Goal: Task Accomplishment & Management: Complete application form

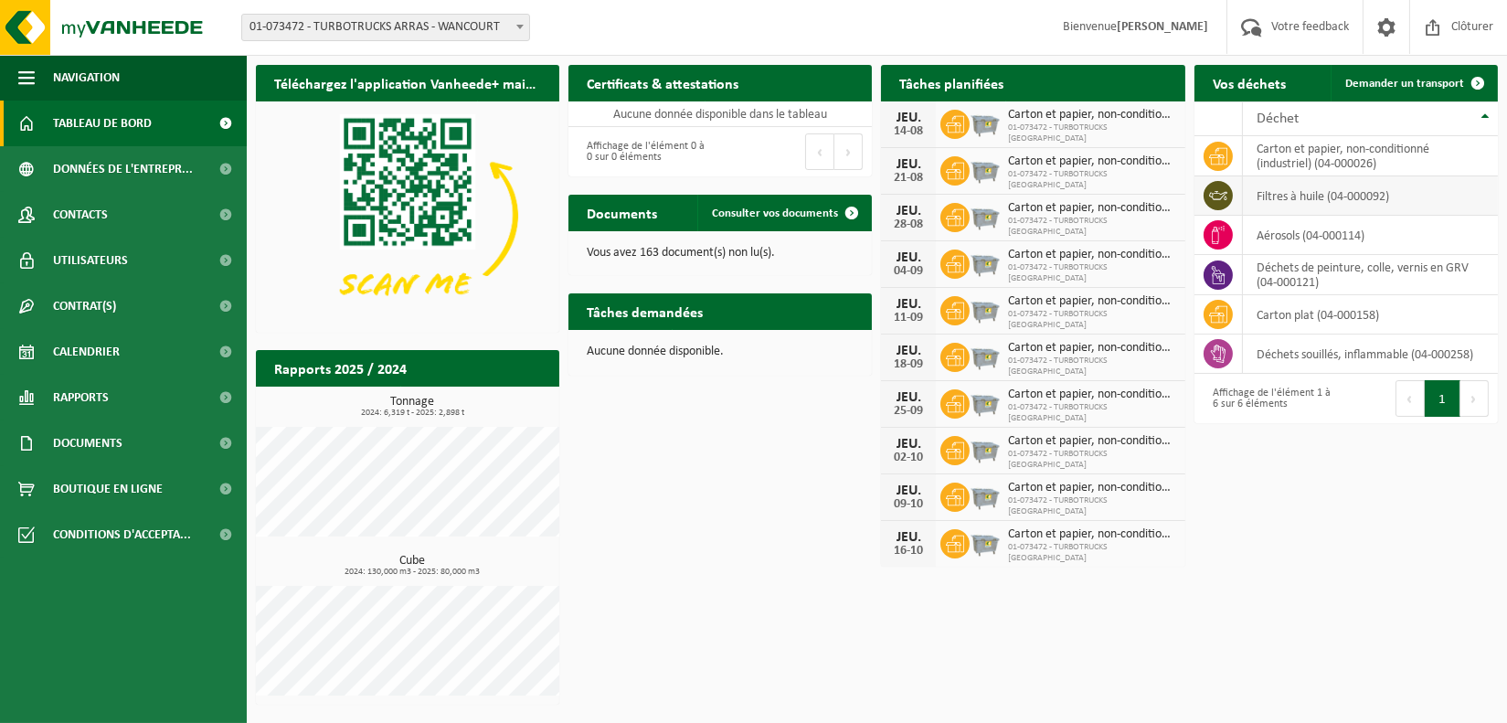
click at [1317, 192] on td "filtres à huile (04-000092)" at bounding box center [1370, 195] width 255 height 39
click at [1217, 193] on icon at bounding box center [1218, 195] width 18 height 18
click at [1450, 78] on span "Demander un transport" at bounding box center [1404, 84] width 119 height 12
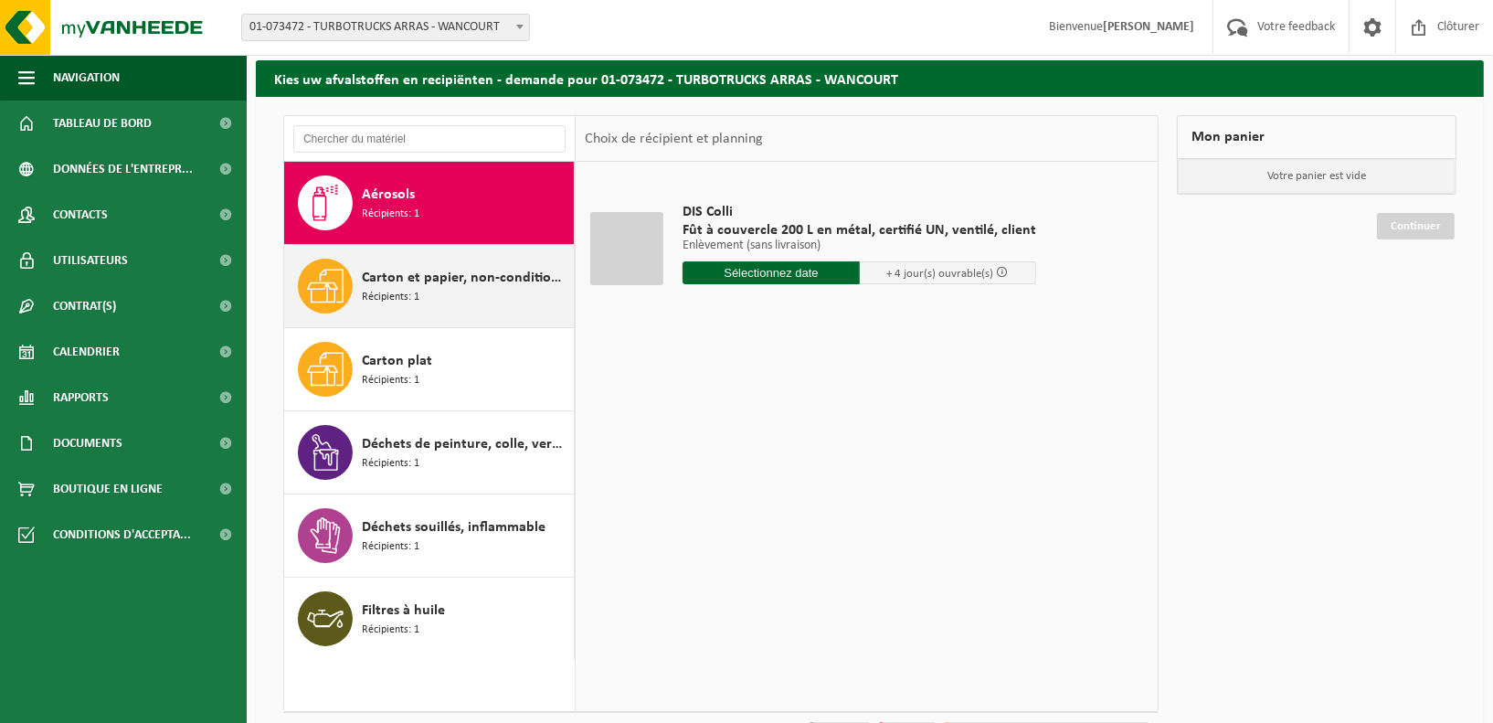
scroll to position [91, 0]
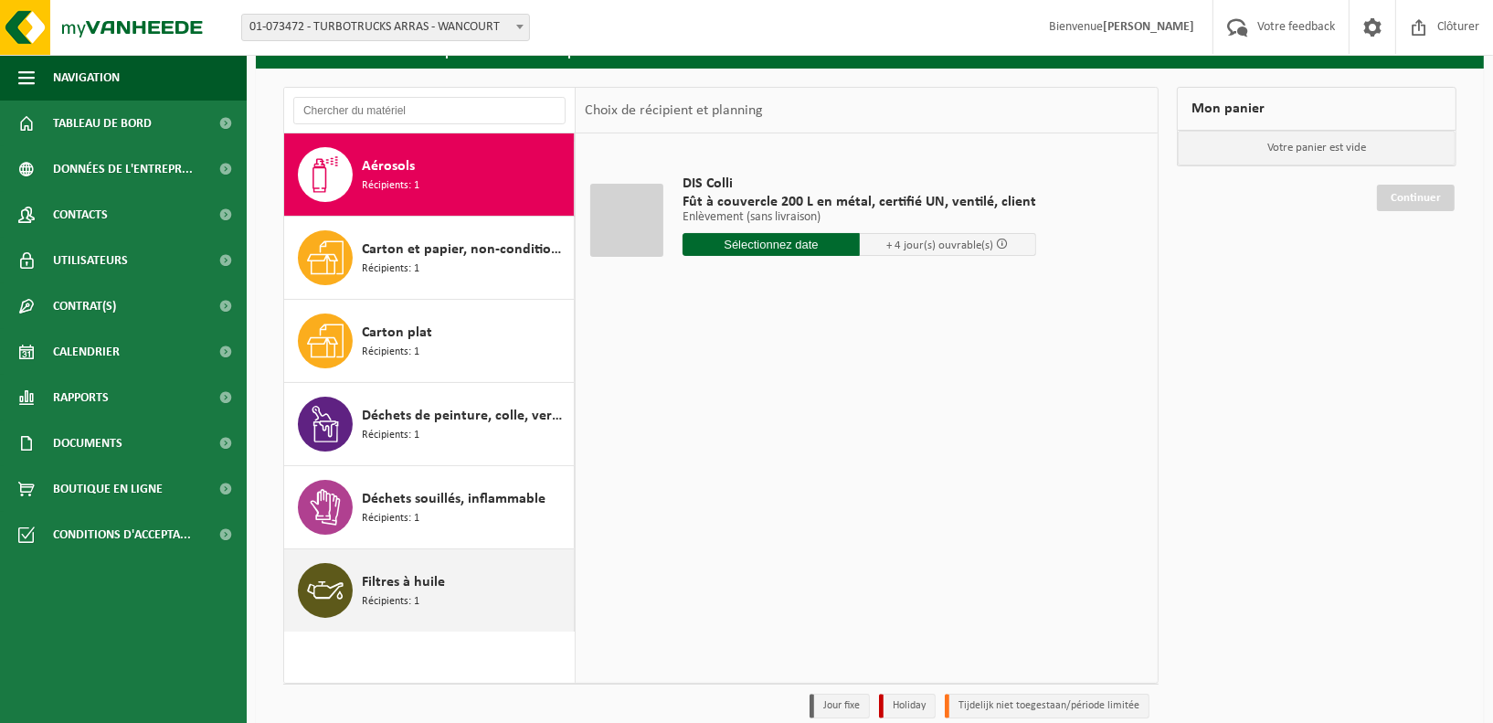
click at [323, 589] on icon at bounding box center [325, 590] width 37 height 37
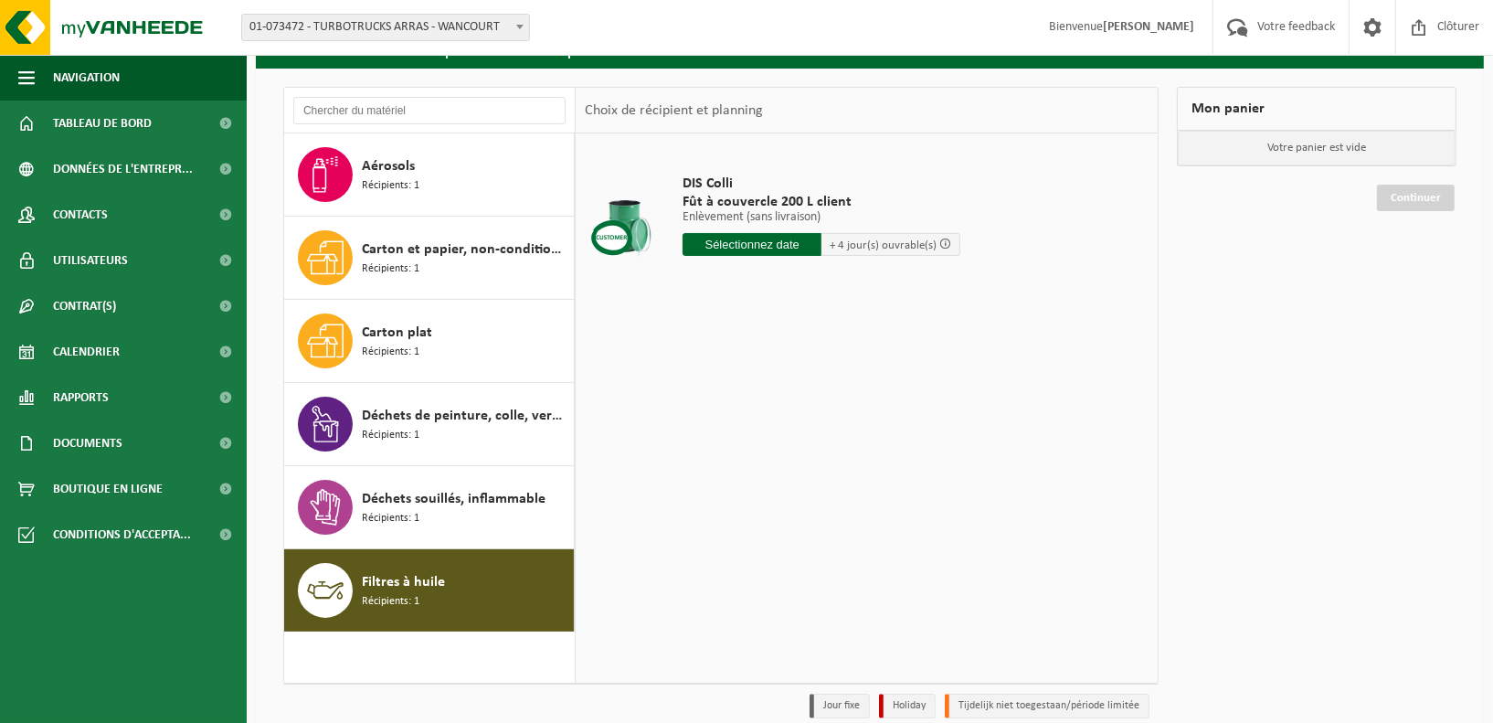
click at [757, 248] on input "text" at bounding box center [752, 244] width 139 height 23
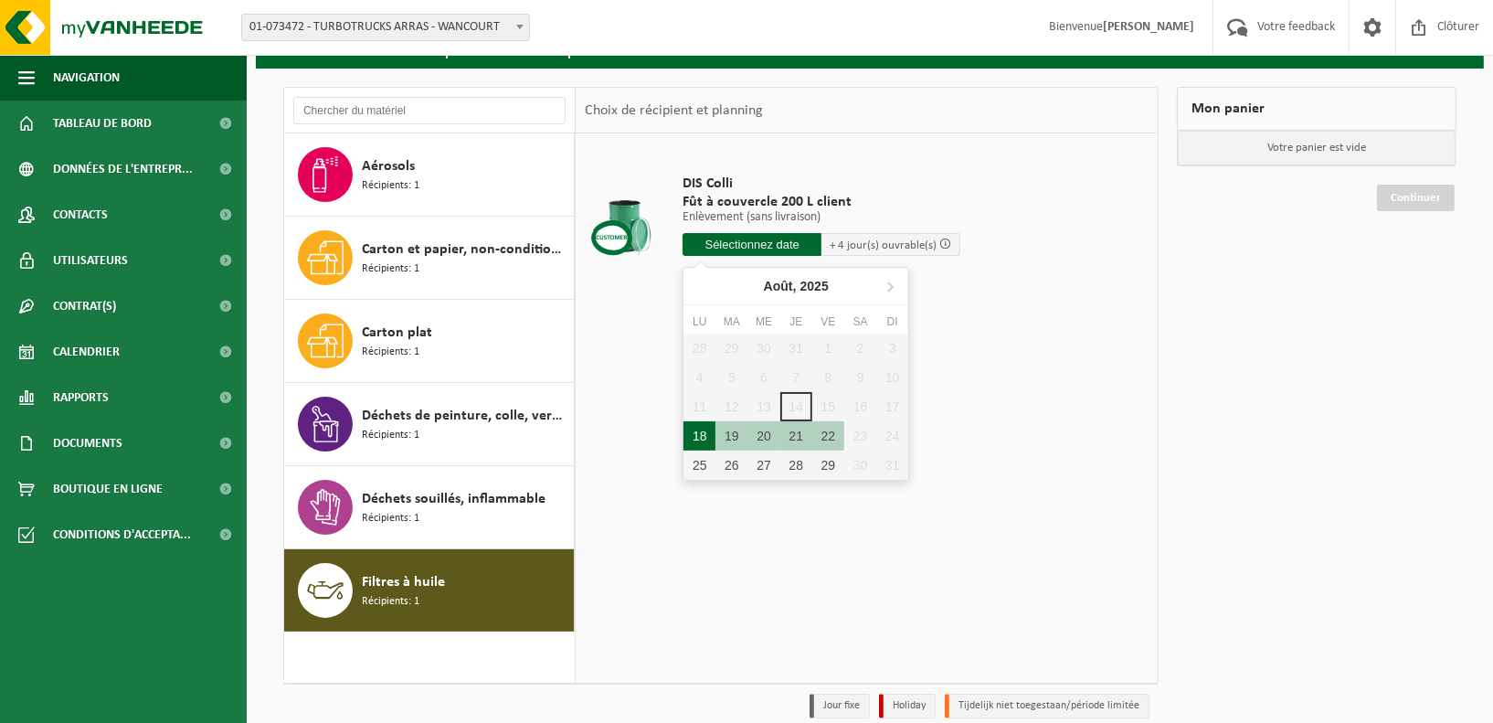
click at [702, 432] on div "18" at bounding box center [700, 435] width 32 height 29
type input "à partir de 2025-08-18"
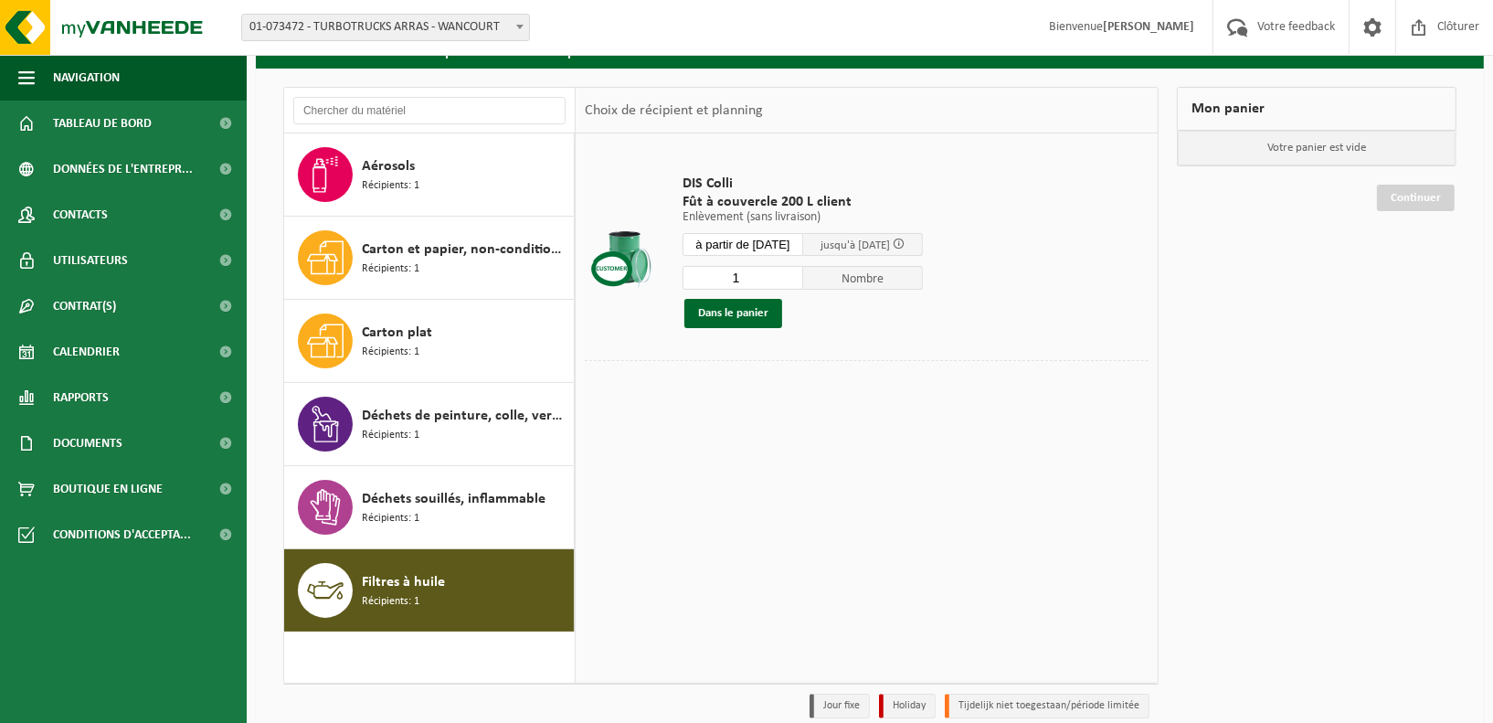
click at [749, 277] on input "1" at bounding box center [743, 278] width 121 height 24
click at [801, 273] on input "2" at bounding box center [743, 278] width 121 height 24
click at [801, 273] on input "3" at bounding box center [743, 278] width 121 height 24
type input "4"
click at [801, 273] on input "4" at bounding box center [743, 278] width 121 height 24
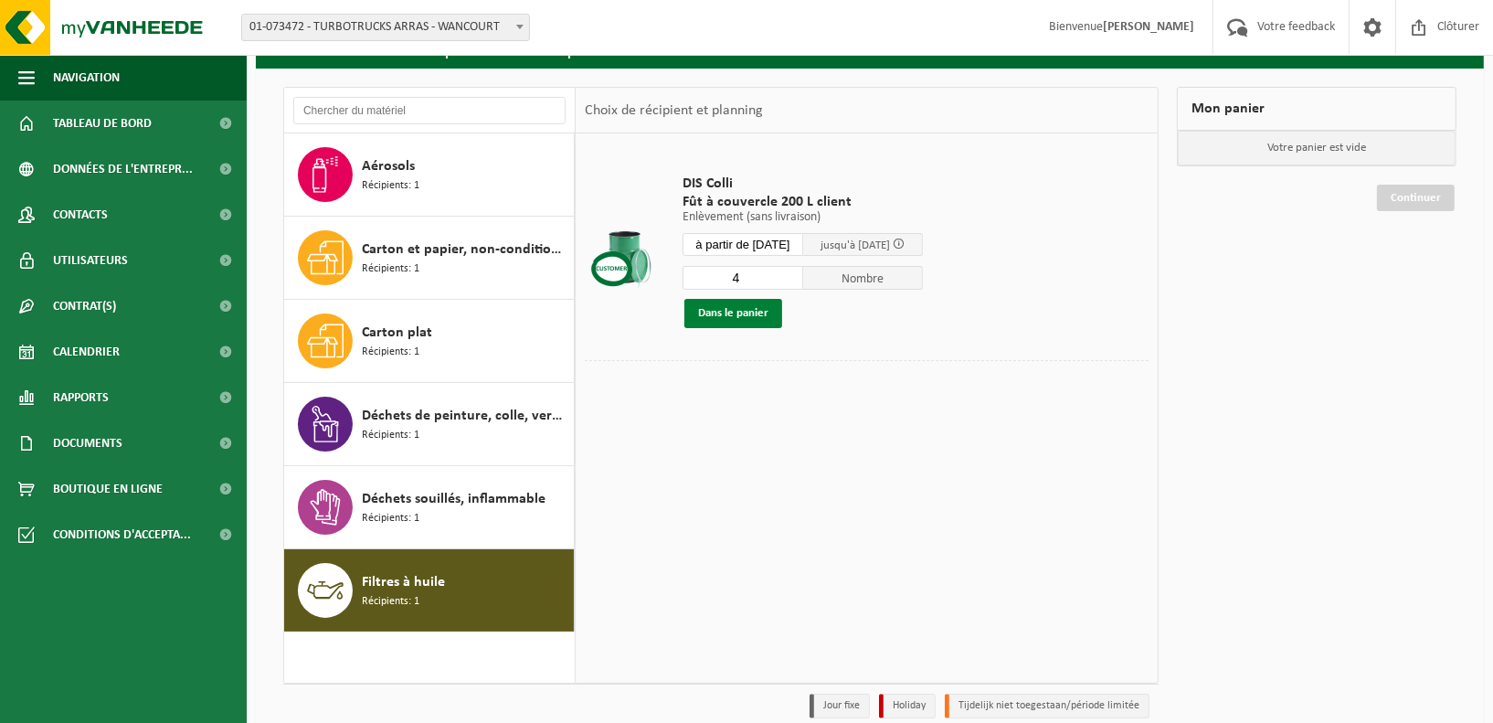
click at [736, 311] on button "Dans le panier" at bounding box center [734, 313] width 98 height 29
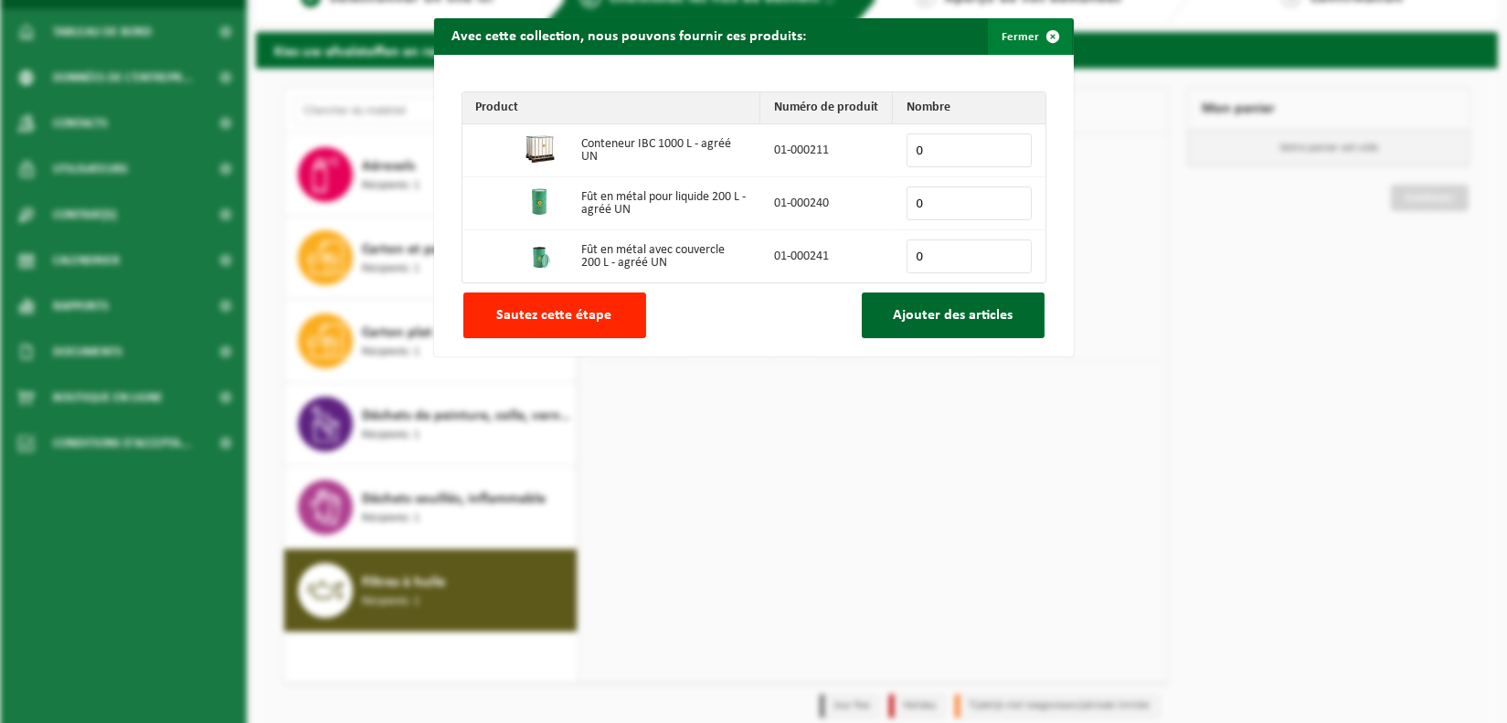
click at [1036, 29] on span "button" at bounding box center [1054, 36] width 37 height 37
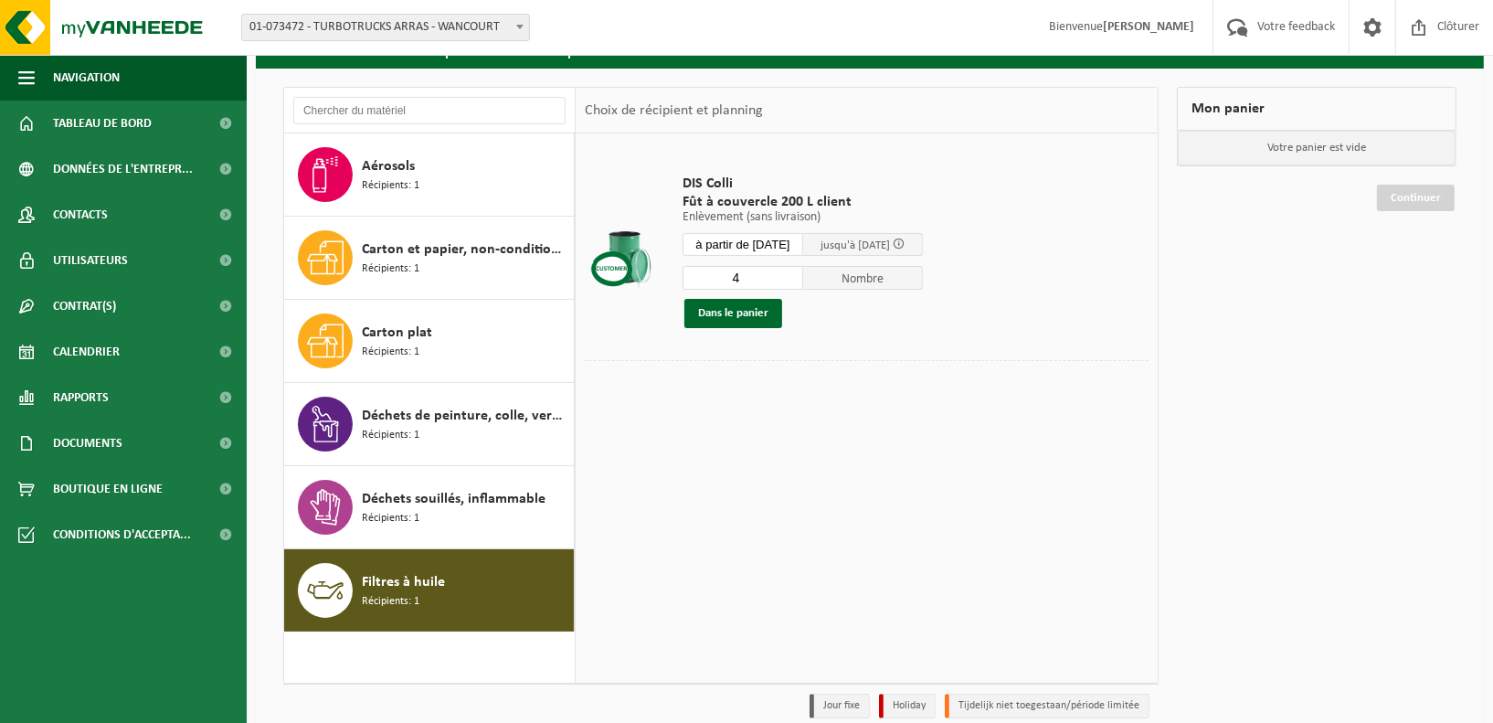
click at [756, 283] on input "4" at bounding box center [743, 278] width 121 height 24
type input "1"
click at [725, 310] on button "Dans le panier" at bounding box center [734, 313] width 98 height 29
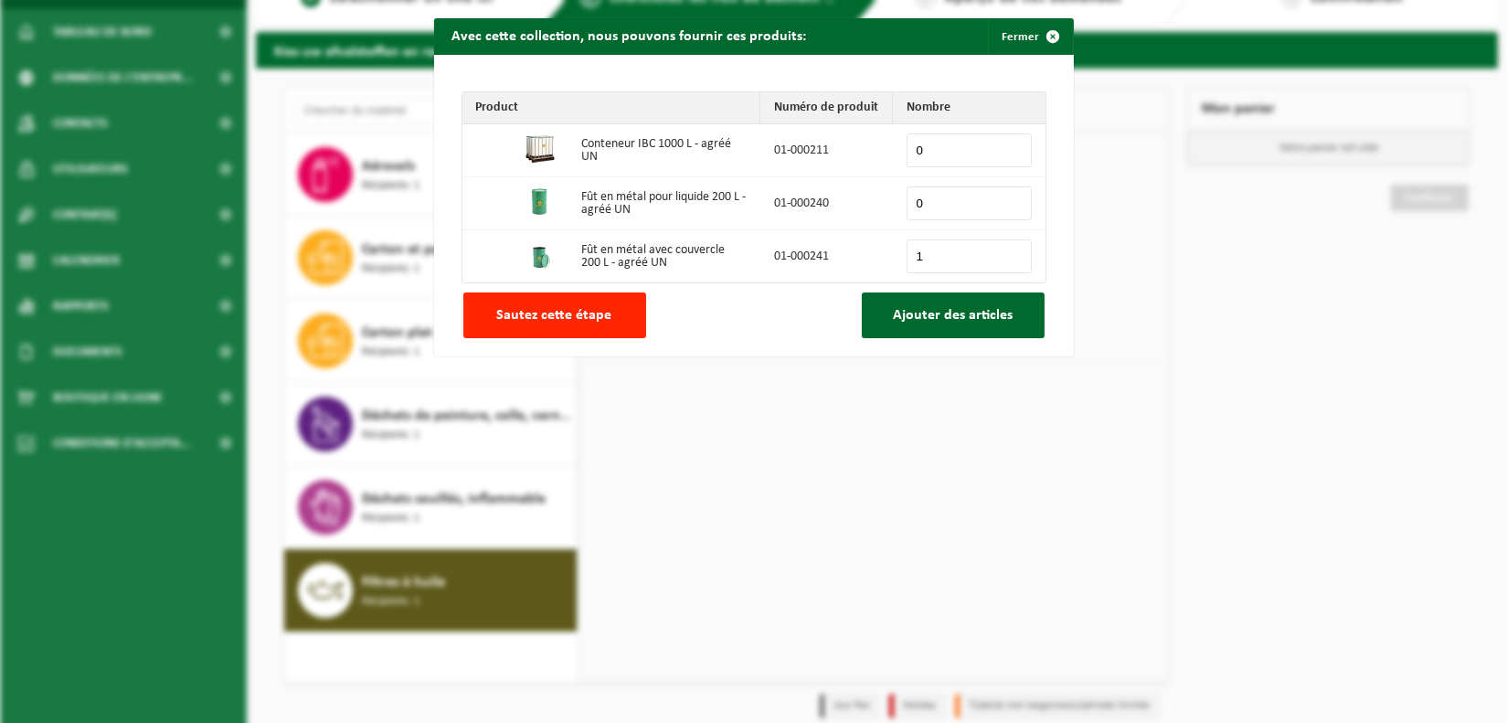
click at [1004, 251] on input "1" at bounding box center [969, 256] width 125 height 34
click at [1006, 250] on input "2" at bounding box center [969, 256] width 125 height 34
click at [1006, 250] on input "3" at bounding box center [969, 256] width 125 height 34
type input "4"
click at [1006, 250] on input "4" at bounding box center [969, 256] width 125 height 34
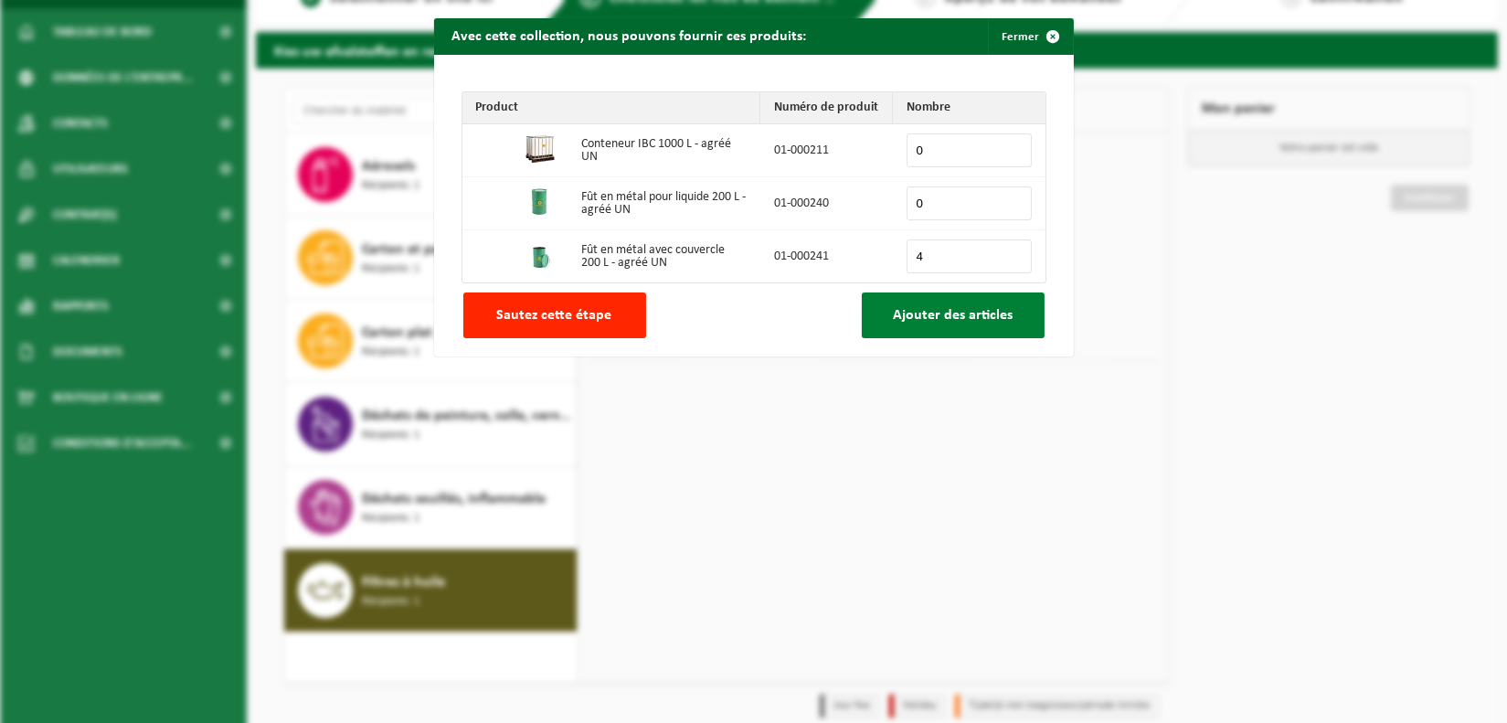
click at [933, 314] on span "Ajouter des articles" at bounding box center [953, 315] width 120 height 15
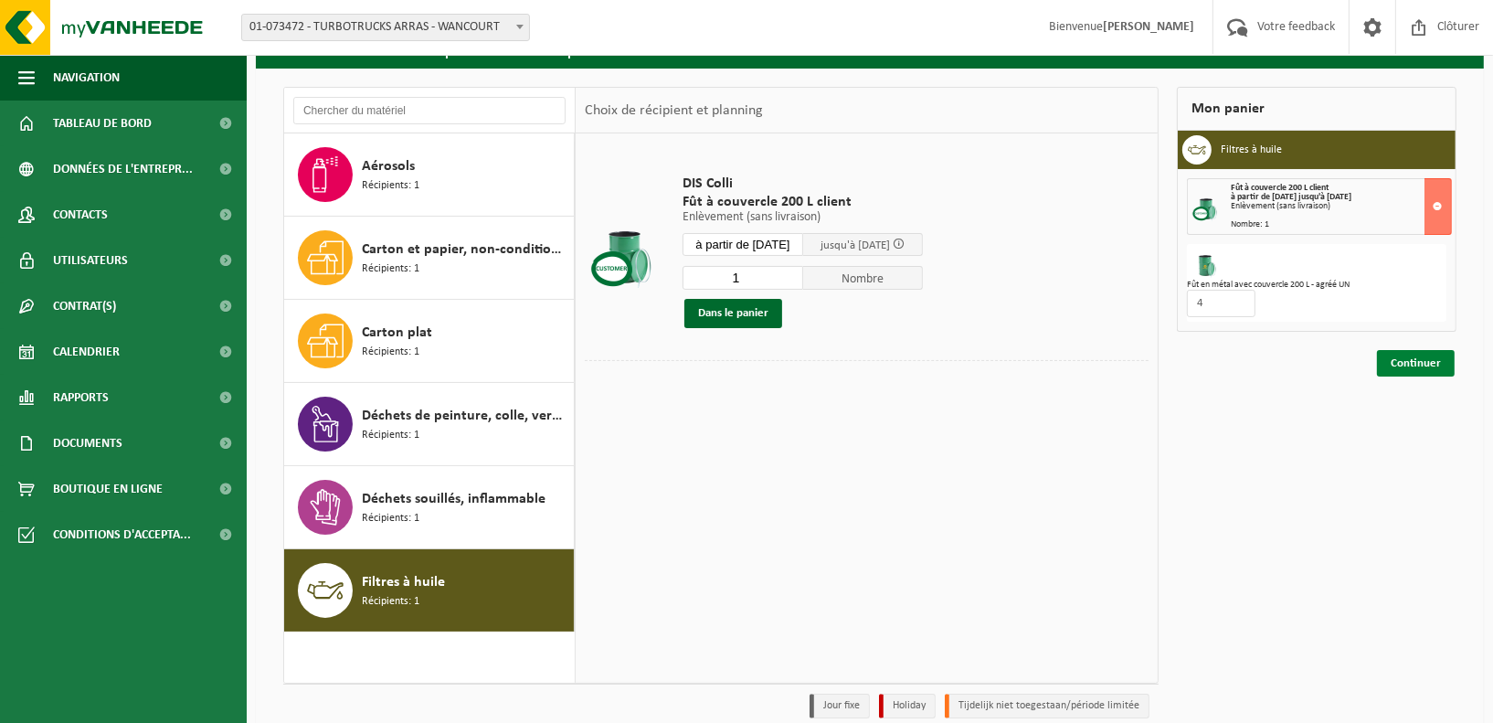
click at [1408, 356] on link "Continuer" at bounding box center [1416, 363] width 78 height 27
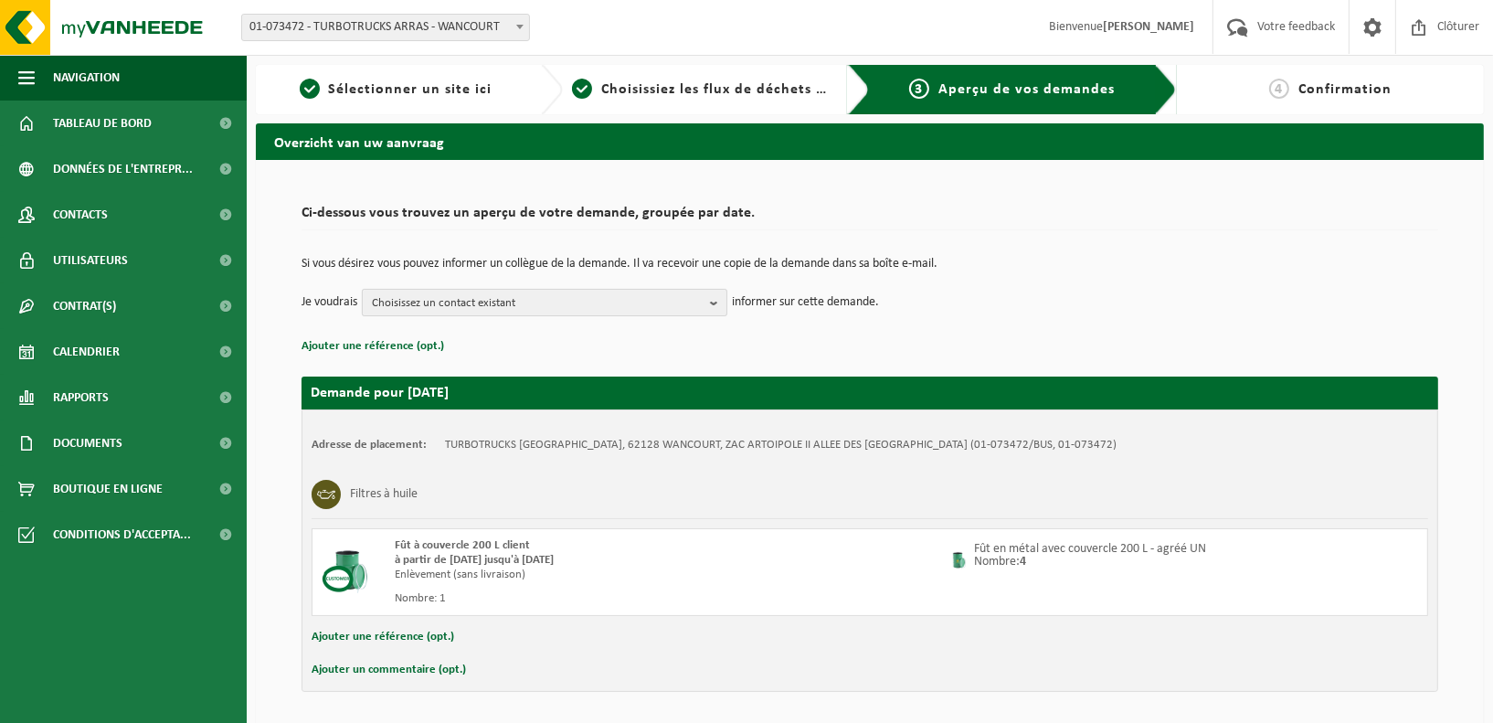
click at [709, 303] on button "Choisissez un contact existant" at bounding box center [545, 302] width 366 height 27
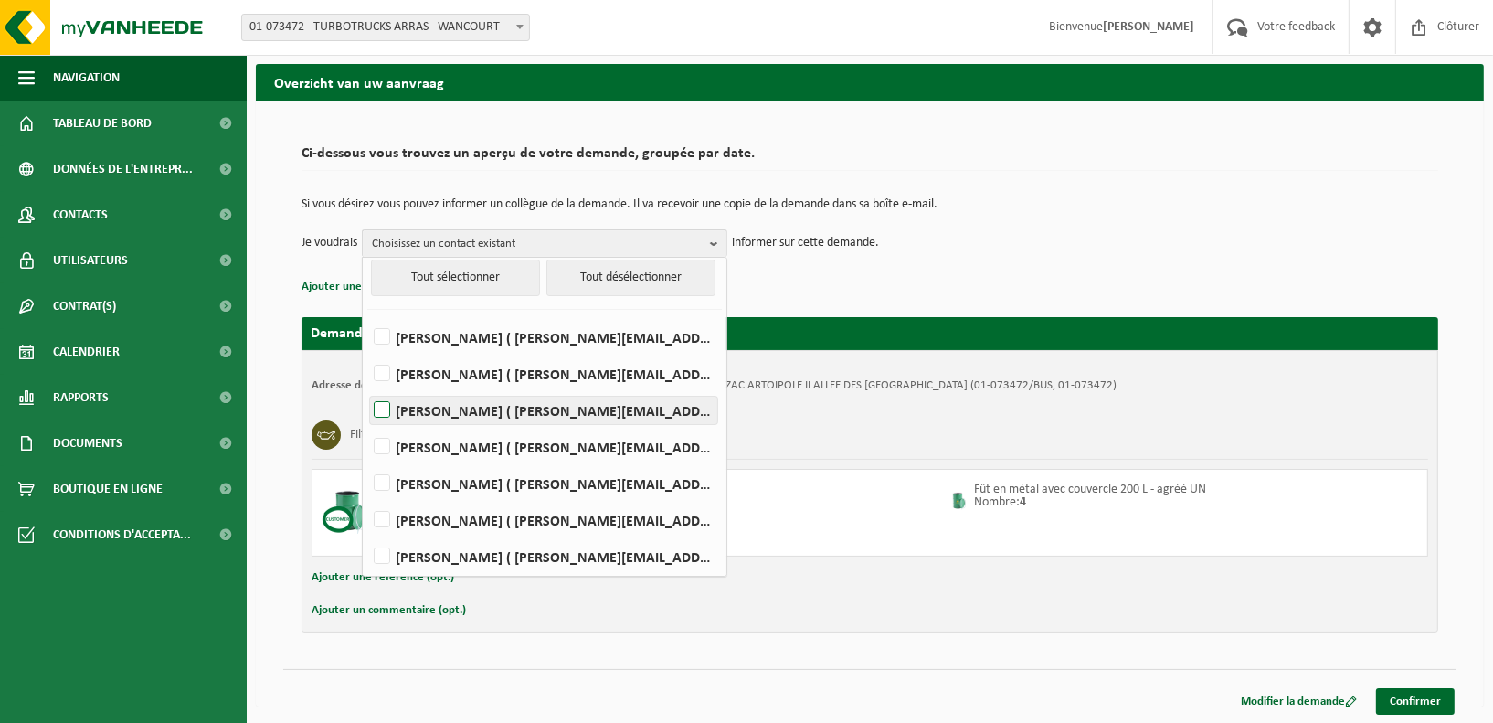
scroll to position [8, 0]
click at [382, 551] on label "Juan TOMCZAK ( juan.tomczak@th-group.eu )" at bounding box center [543, 555] width 347 height 27
click at [367, 533] on input "Juan TOMCZAK ( juan.tomczak@th-group.eu )" at bounding box center [367, 532] width 1 height 1
checkbox input "true"
click at [385, 517] on label "CINDY SZYMANSKI ( cindy.szymanski@th-group.eu )" at bounding box center [543, 518] width 347 height 27
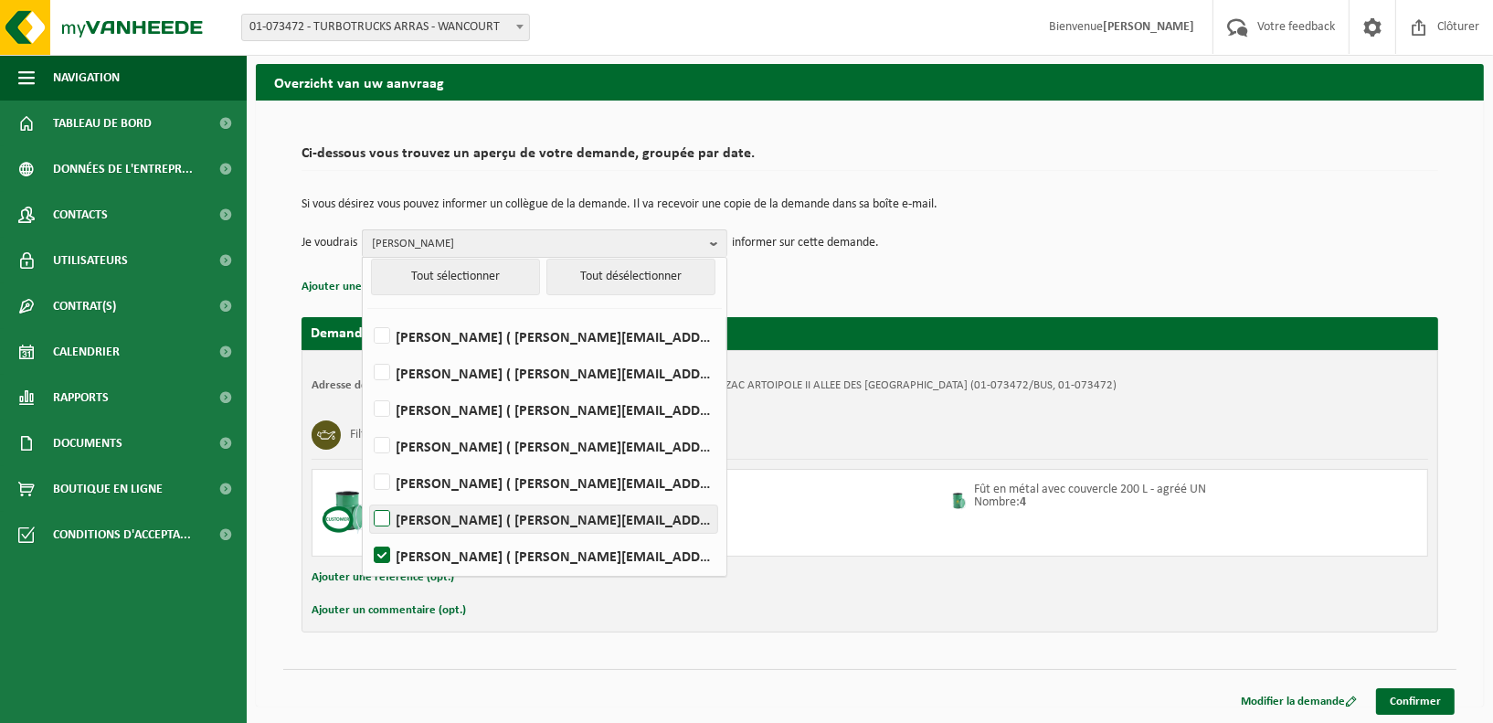
click at [367, 496] on input "CINDY SZYMANSKI ( cindy.szymanski@th-group.eu )" at bounding box center [367, 495] width 1 height 1
checkbox input "true"
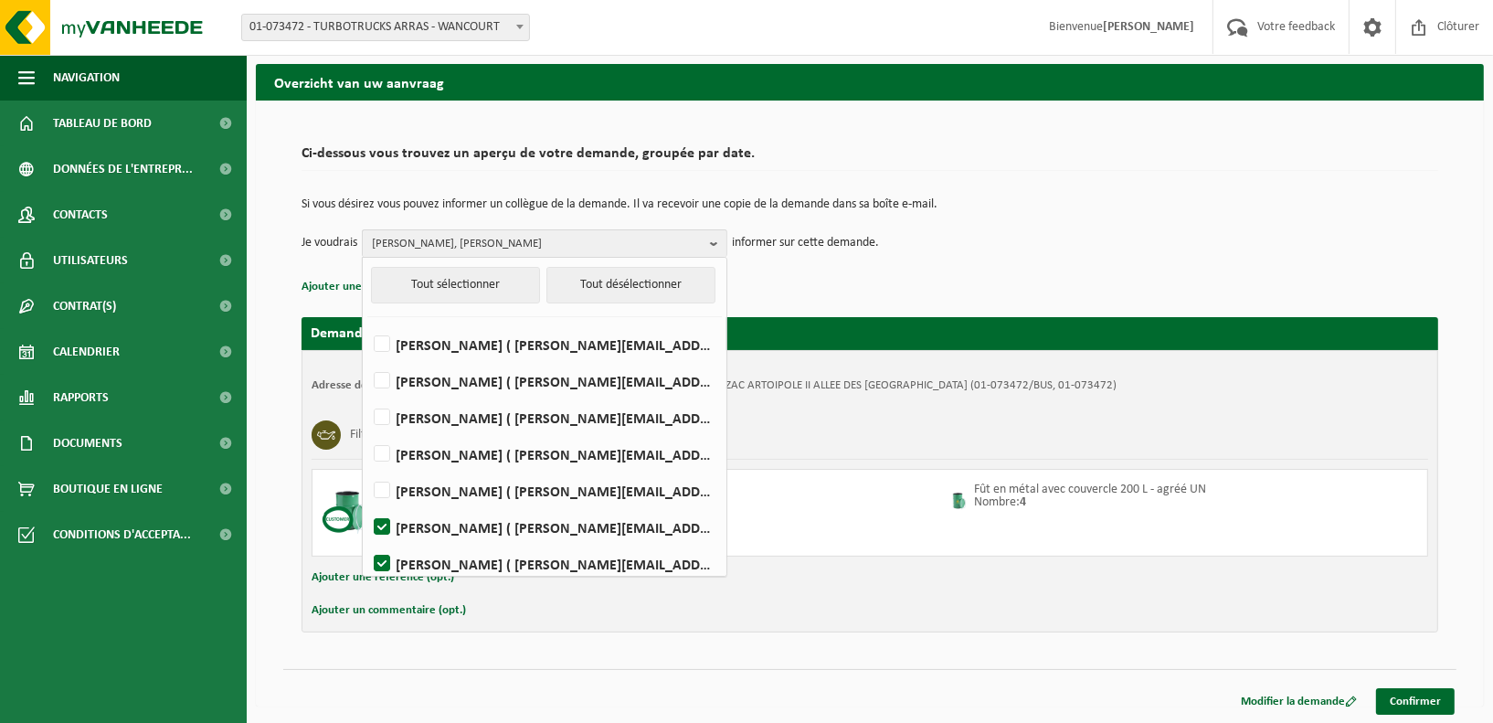
click at [929, 237] on td "Je voudrais CINDY SZYMANSKI, Juan TOMCZAK Tout sélectionner Tout désélectionner…" at bounding box center [870, 242] width 1137 height 27
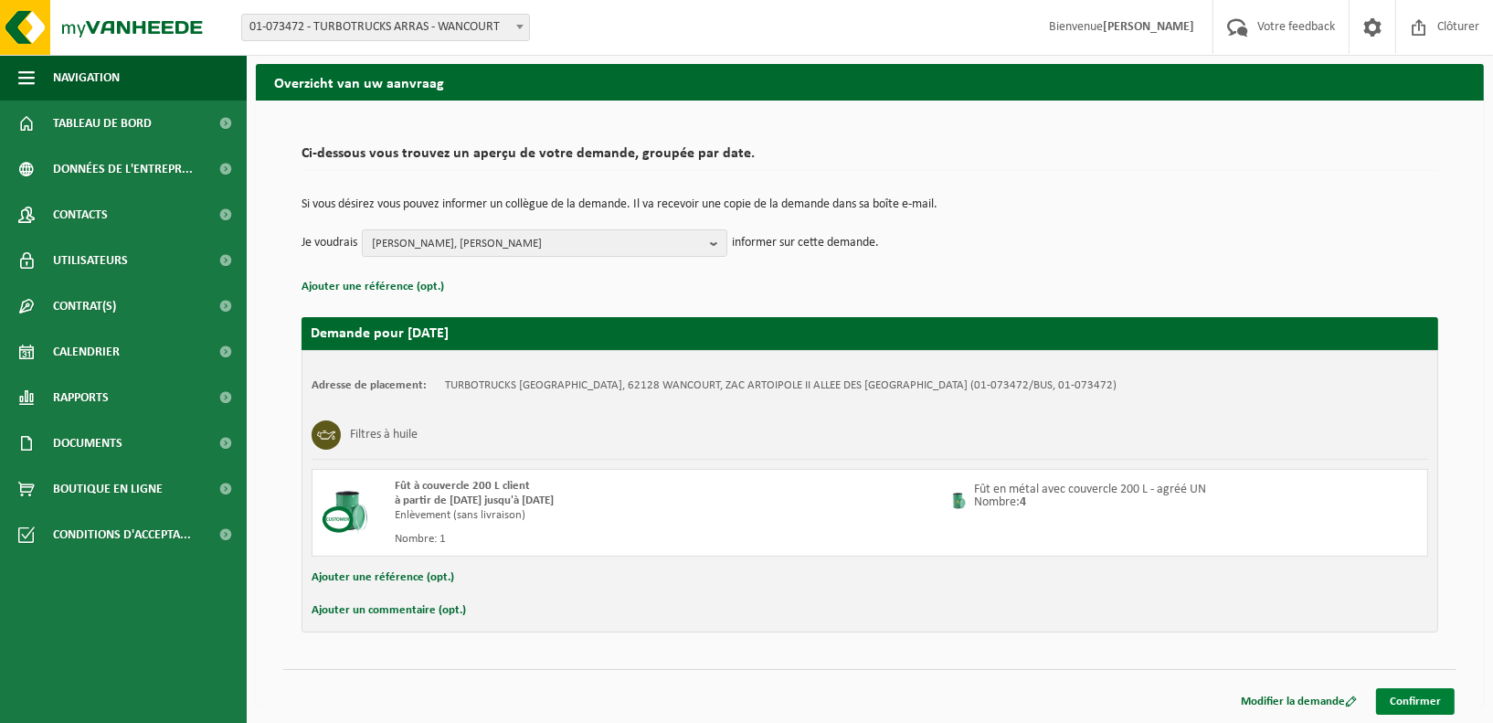
click at [1424, 697] on link "Confirmer" at bounding box center [1415, 701] width 79 height 27
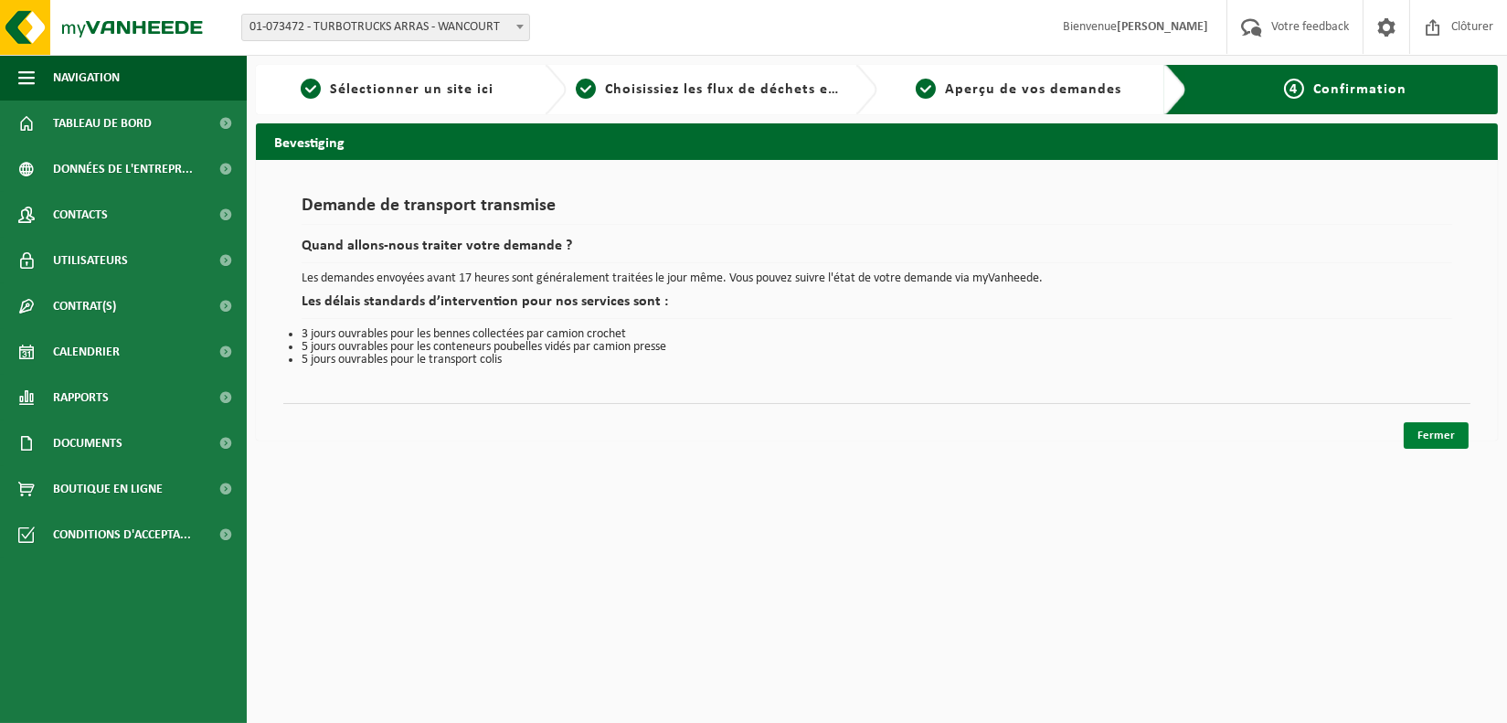
click at [1433, 427] on link "Fermer" at bounding box center [1436, 435] width 65 height 27
